Goal: Entertainment & Leisure: Consume media (video, audio)

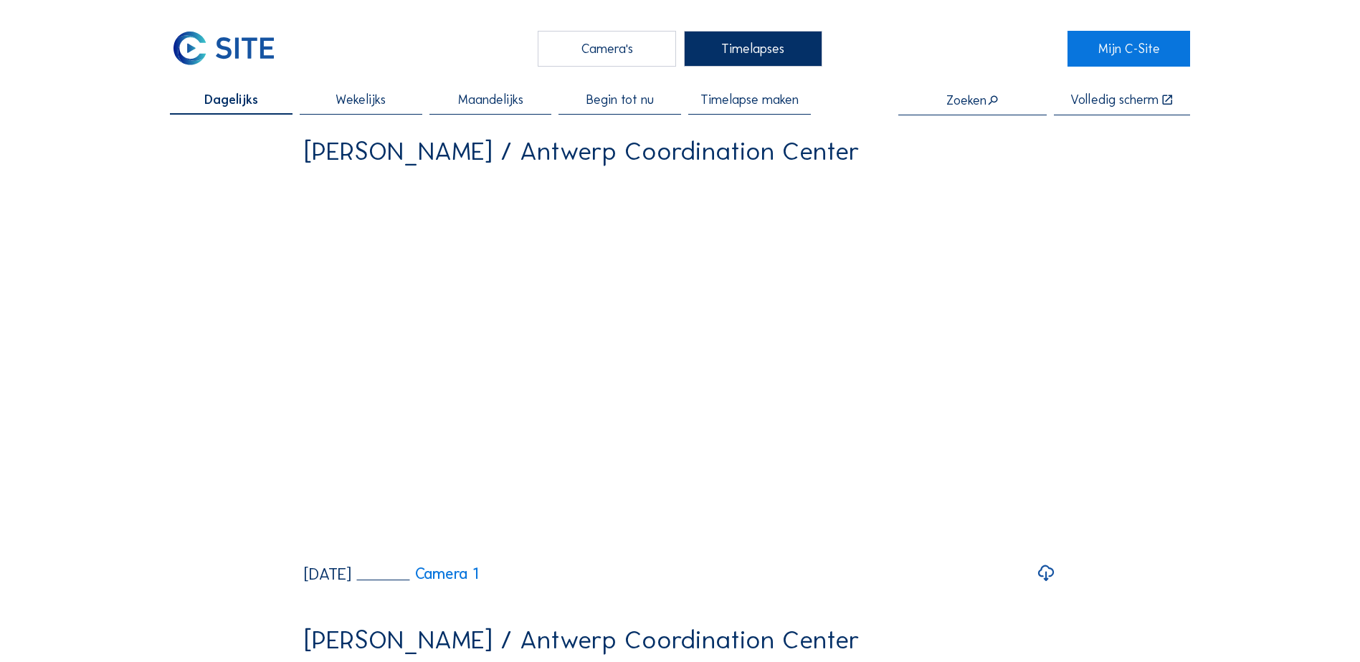
click at [351, 103] on span "Wekelijks" at bounding box center [360, 99] width 50 height 13
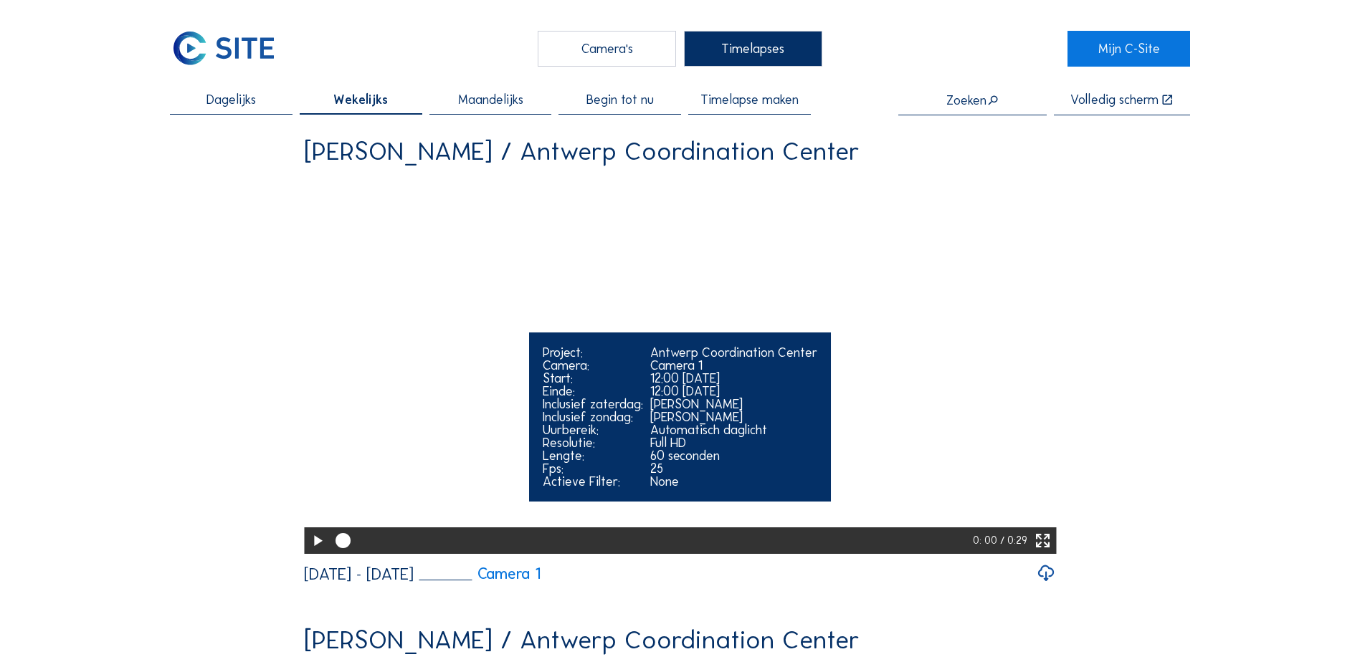
click at [1048, 553] on icon at bounding box center [1043, 541] width 18 height 22
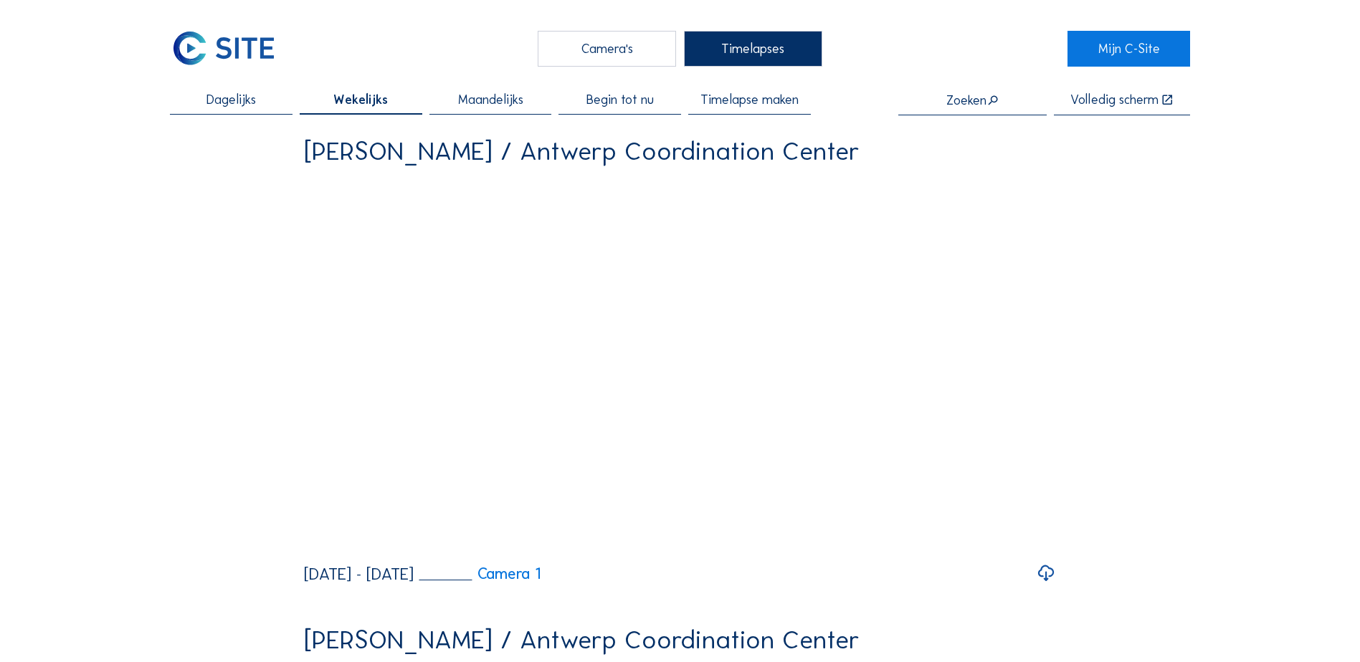
click at [508, 104] on span "Maandelijks" at bounding box center [490, 99] width 65 height 13
